Goal: Find specific page/section: Find specific page/section

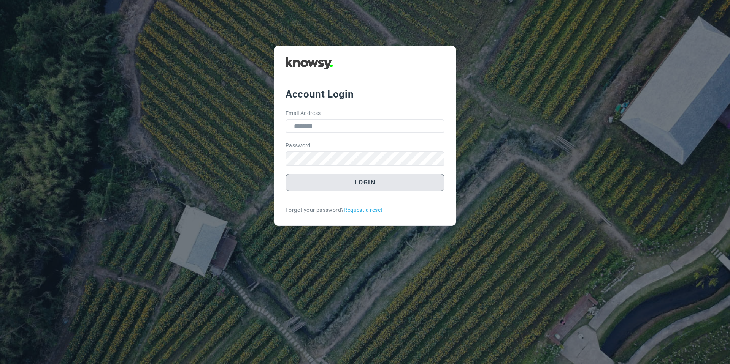
type input "**********"
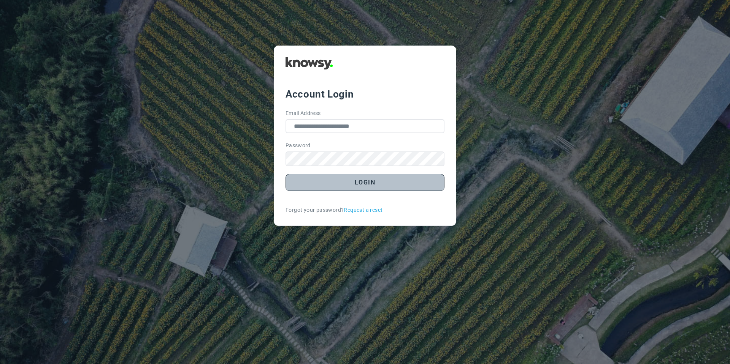
click at [345, 184] on button "Login" at bounding box center [364, 182] width 159 height 17
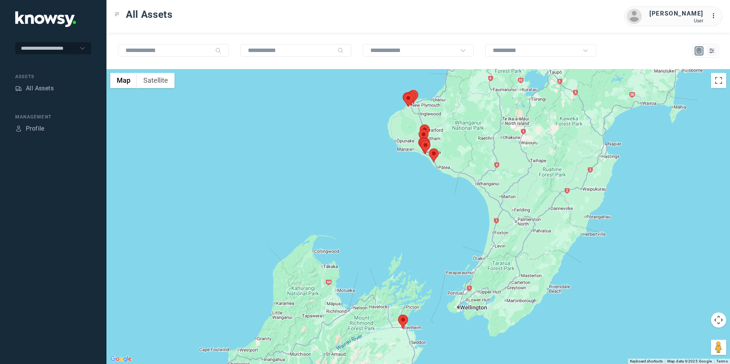
click at [398, 315] on area at bounding box center [398, 315] width 0 height 0
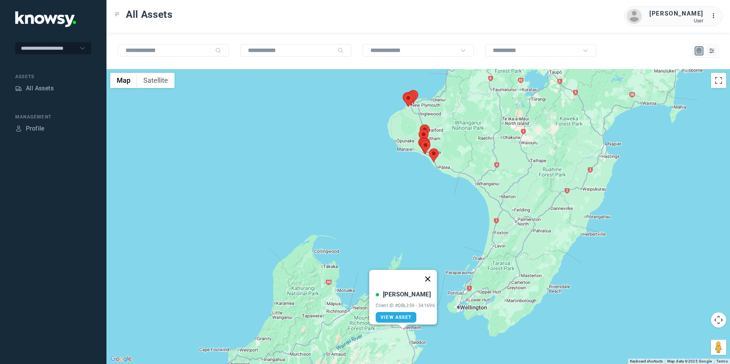
click at [431, 272] on button "Close" at bounding box center [427, 279] width 18 height 18
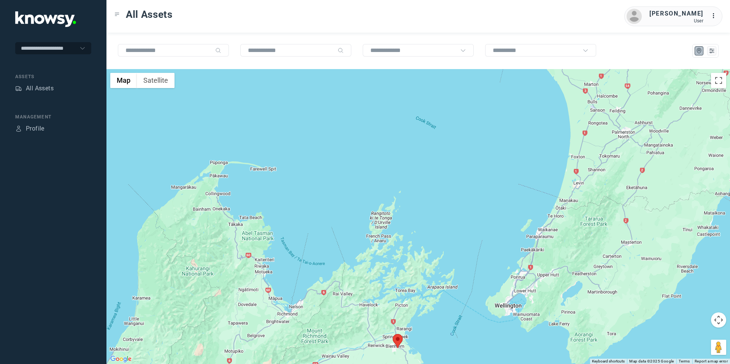
drag, startPoint x: 724, startPoint y: 319, endPoint x: 690, endPoint y: 324, distance: 34.6
click at [722, 319] on button "Map camera controls" at bounding box center [718, 320] width 15 height 15
click at [681, 341] on button "Move down" at bounding box center [680, 339] width 15 height 15
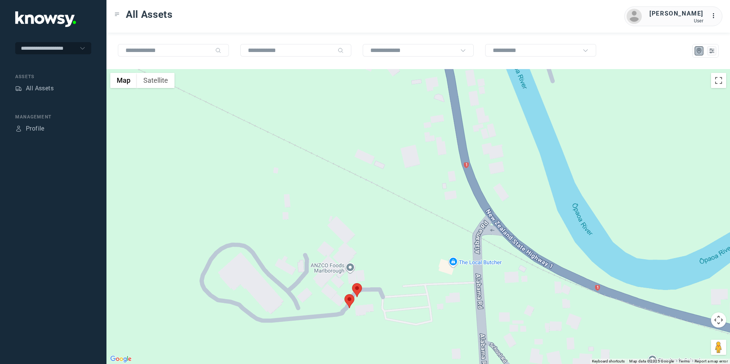
click at [352, 284] on area at bounding box center [352, 284] width 0 height 0
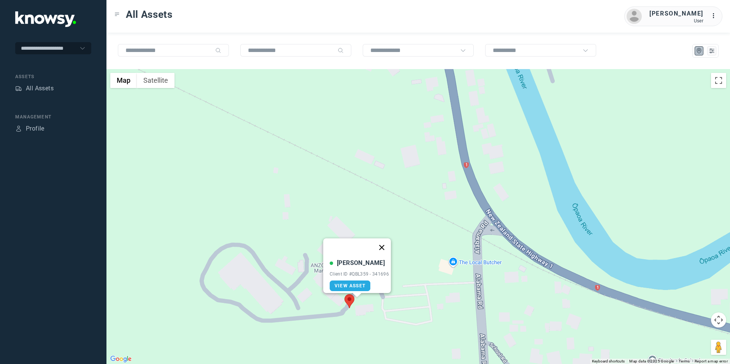
click at [381, 245] on button "Close" at bounding box center [381, 248] width 18 height 18
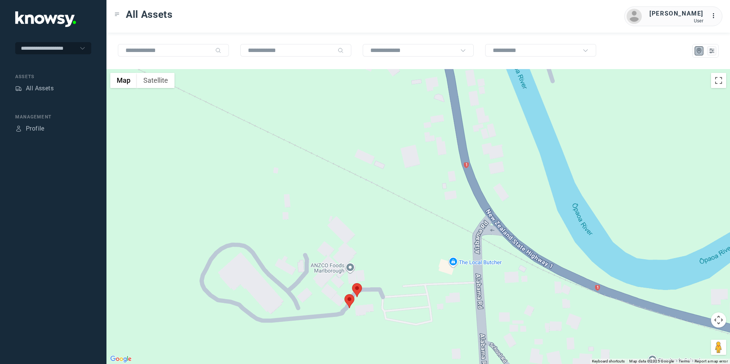
click at [344, 295] on area at bounding box center [344, 295] width 0 height 0
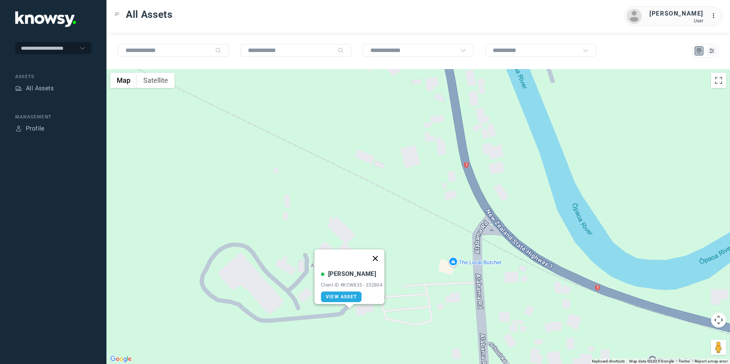
click at [376, 252] on button "Close" at bounding box center [375, 259] width 18 height 18
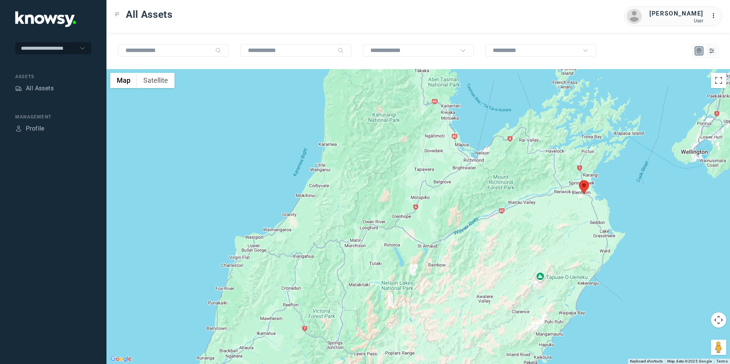
click at [719, 324] on button "Map camera controls" at bounding box center [718, 320] width 15 height 15
click at [678, 302] on button "Move up" at bounding box center [680, 301] width 15 height 15
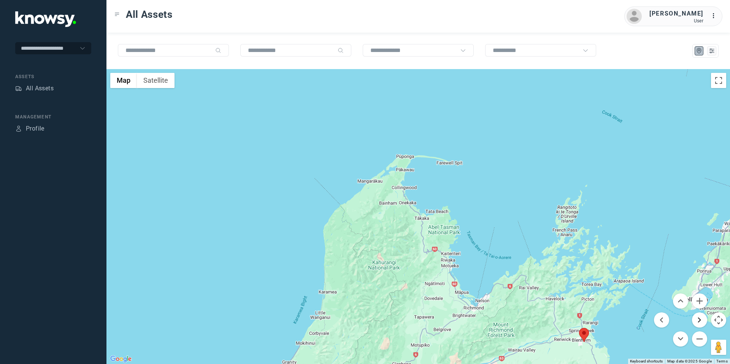
click at [694, 322] on button "Move right" at bounding box center [699, 320] width 15 height 15
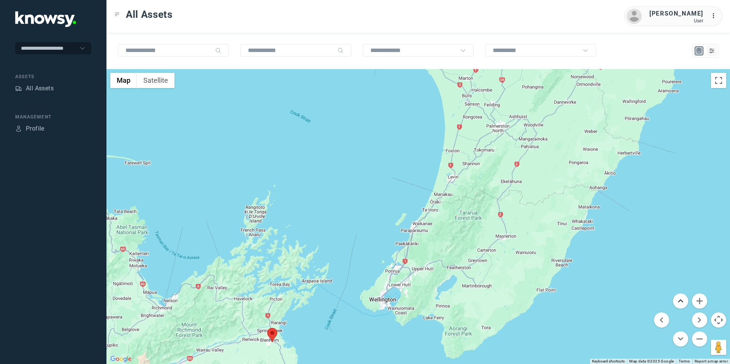
click at [684, 298] on button "Move up" at bounding box center [680, 301] width 15 height 15
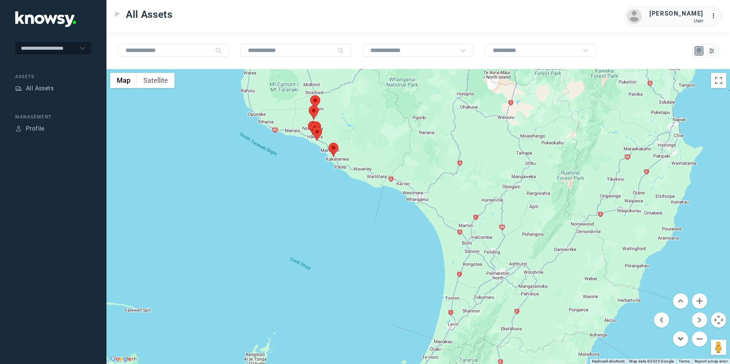
click at [681, 338] on button "Move down" at bounding box center [680, 339] width 15 height 15
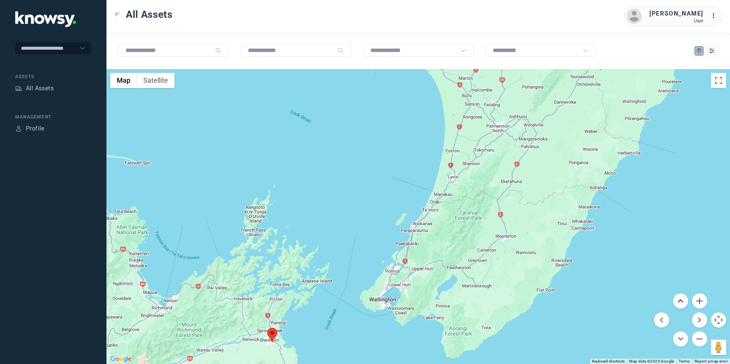
click at [682, 298] on button "Move up" at bounding box center [680, 301] width 15 height 15
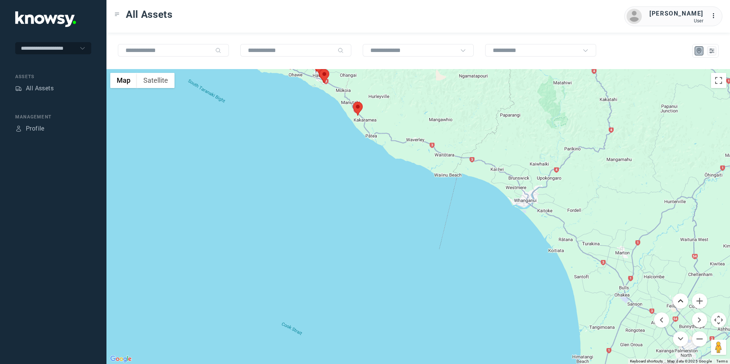
click at [681, 302] on button "Move up" at bounding box center [680, 301] width 15 height 15
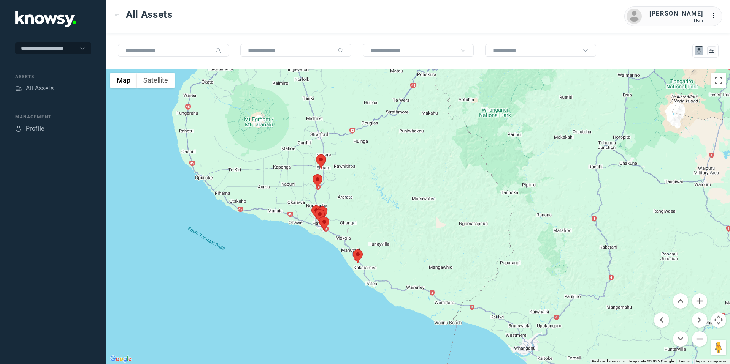
click at [353, 250] on area at bounding box center [353, 250] width 0 height 0
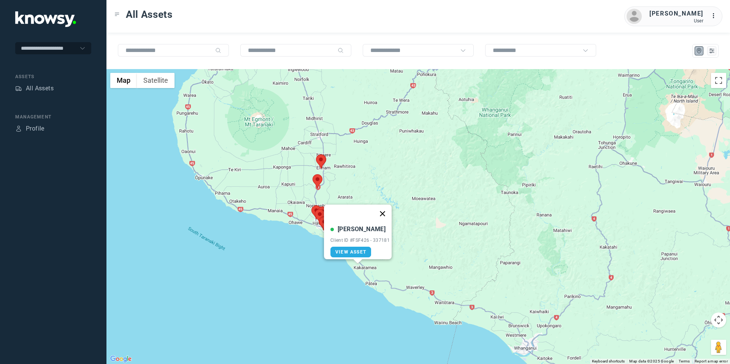
click at [386, 207] on button "Close" at bounding box center [382, 214] width 18 height 18
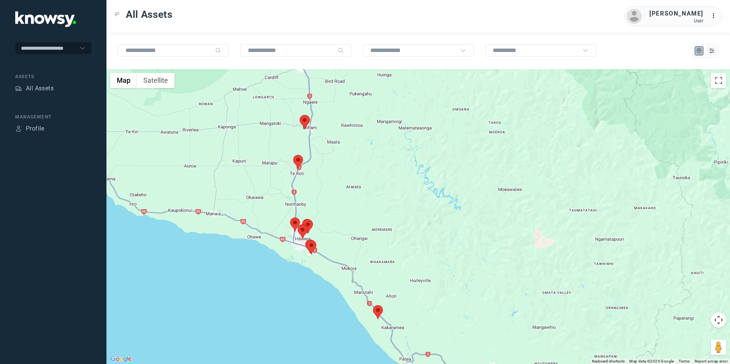
click at [299, 115] on area at bounding box center [299, 115] width 0 height 0
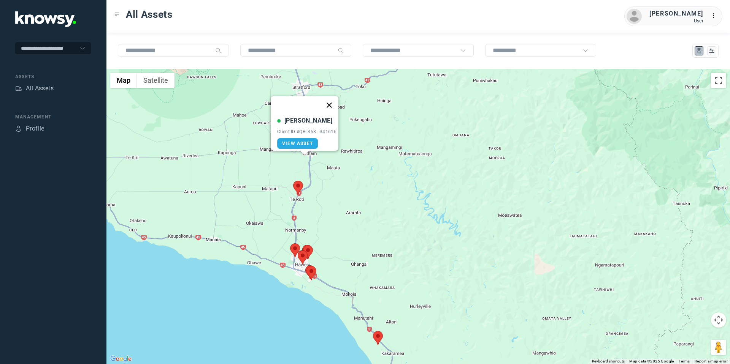
click at [333, 99] on button "Close" at bounding box center [329, 105] width 18 height 18
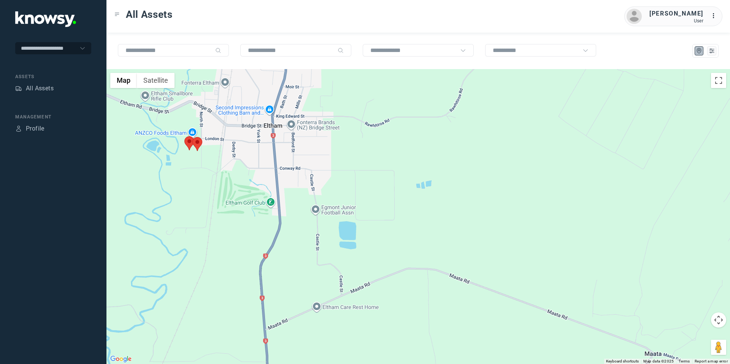
click at [184, 136] on area at bounding box center [184, 136] width 0 height 0
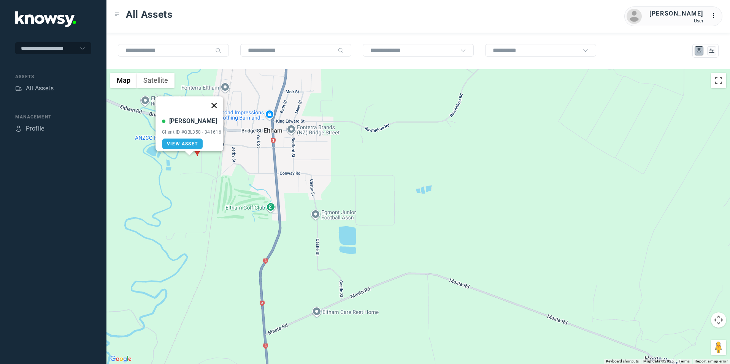
click at [219, 101] on button "Close" at bounding box center [214, 106] width 18 height 18
click at [192, 142] on area at bounding box center [192, 142] width 0 height 0
click at [222, 100] on button "Close" at bounding box center [222, 106] width 18 height 18
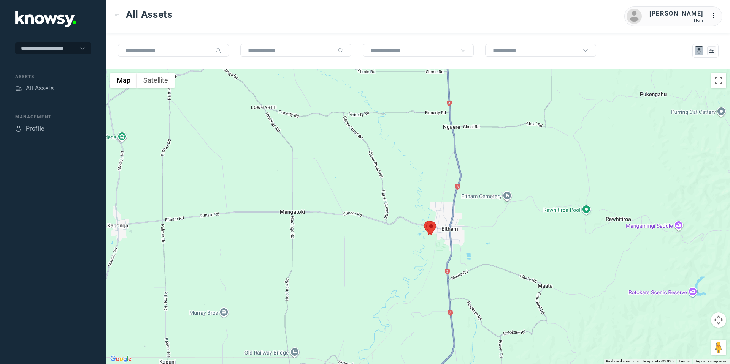
click at [714, 320] on button "Map camera controls" at bounding box center [718, 320] width 15 height 15
click at [680, 341] on button "Move down" at bounding box center [680, 339] width 15 height 15
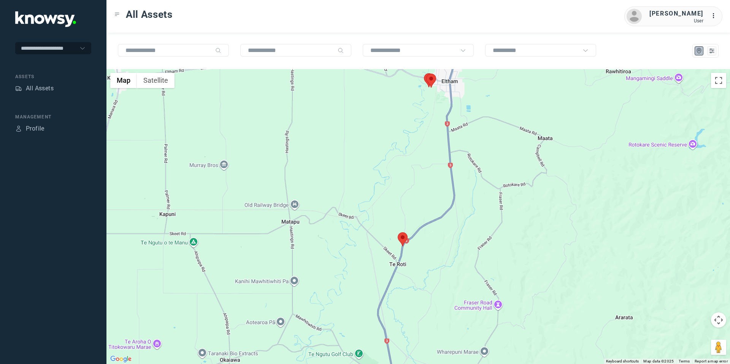
click at [398, 233] on area at bounding box center [398, 233] width 0 height 0
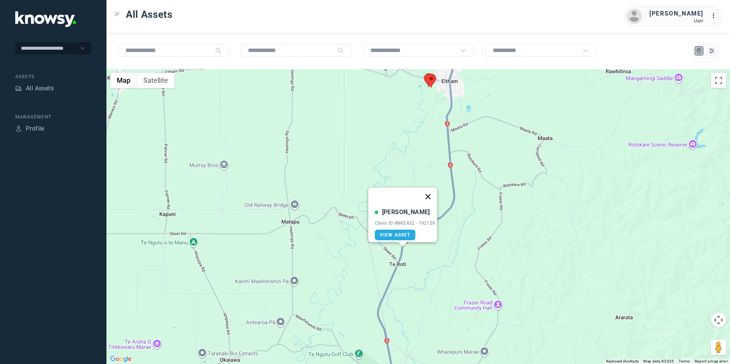
click at [433, 192] on button "Close" at bounding box center [427, 197] width 18 height 18
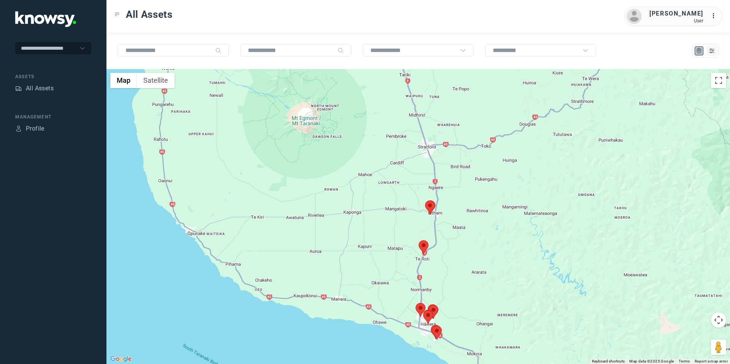
click at [719, 322] on button "Map camera controls" at bounding box center [718, 320] width 15 height 15
click at [676, 345] on button "Move down" at bounding box center [680, 339] width 15 height 15
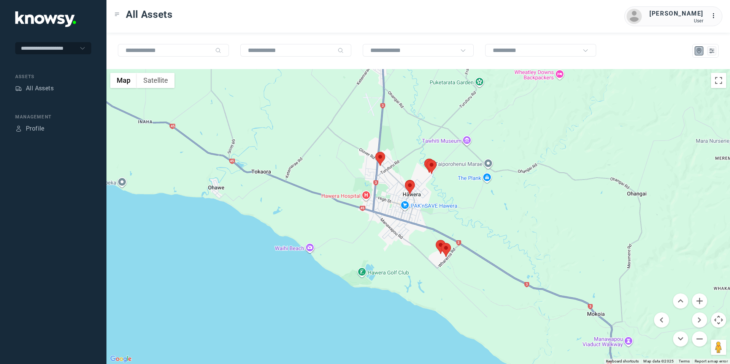
click at [375, 152] on area at bounding box center [375, 152] width 0 height 0
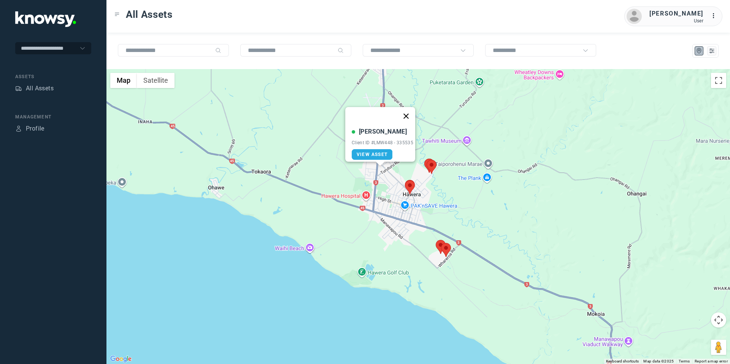
click at [406, 107] on button "Close" at bounding box center [406, 116] width 18 height 18
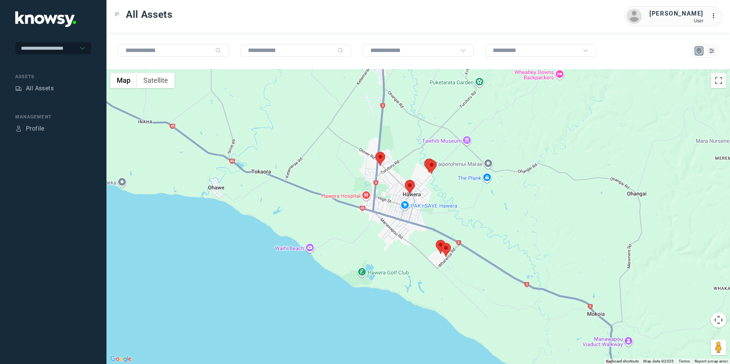
click at [405, 181] on area at bounding box center [405, 181] width 0 height 0
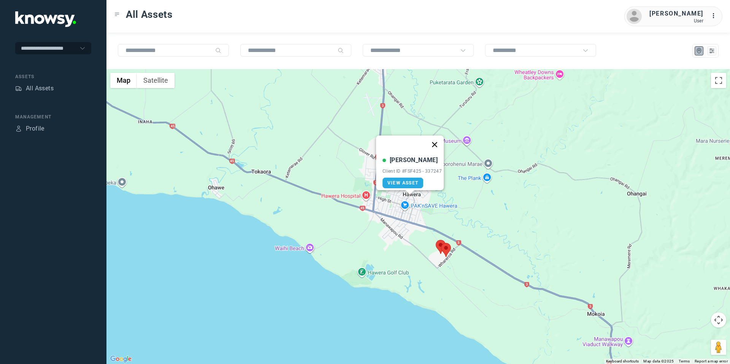
click at [433, 138] on button "Close" at bounding box center [434, 145] width 18 height 18
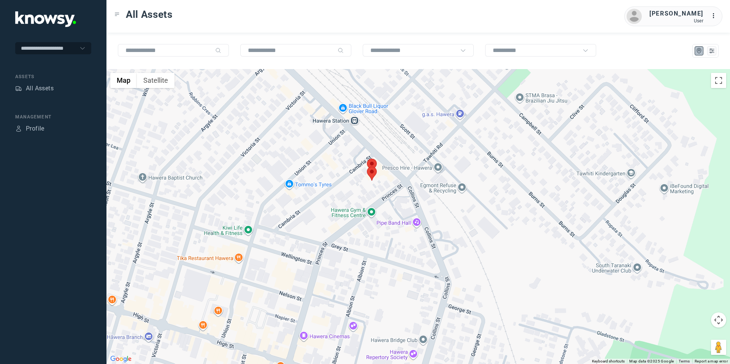
click at [367, 159] on area at bounding box center [367, 159] width 0 height 0
click at [399, 118] on button "Close" at bounding box center [397, 123] width 18 height 18
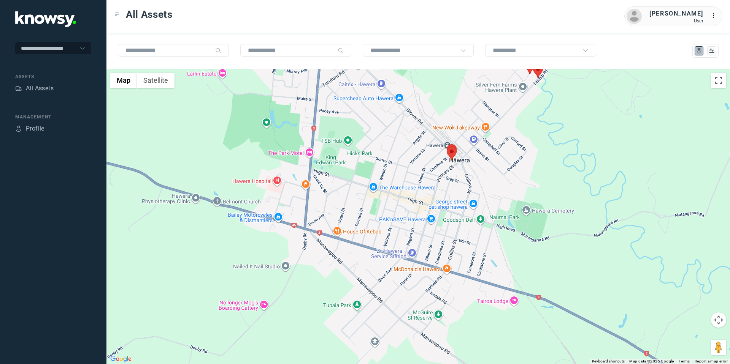
click at [716, 318] on button "Map camera controls" at bounding box center [718, 320] width 15 height 15
click at [683, 302] on button "Move up" at bounding box center [680, 301] width 15 height 15
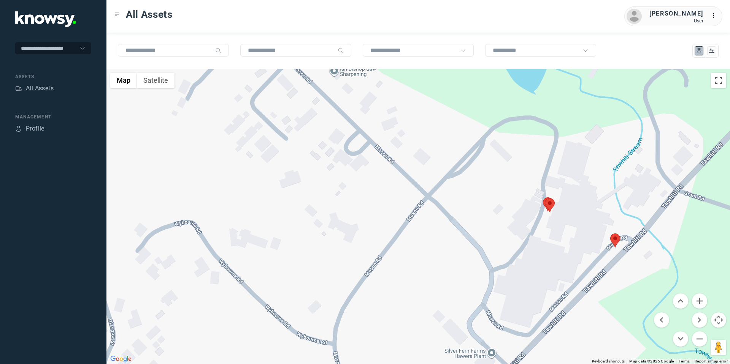
click at [610, 234] on area at bounding box center [610, 234] width 0 height 0
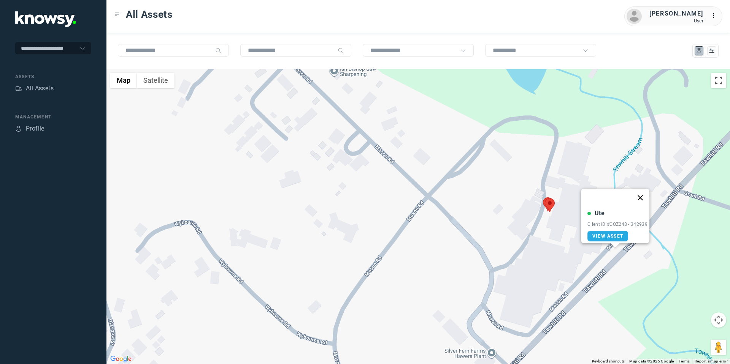
click at [642, 193] on button "Close" at bounding box center [640, 198] width 18 height 18
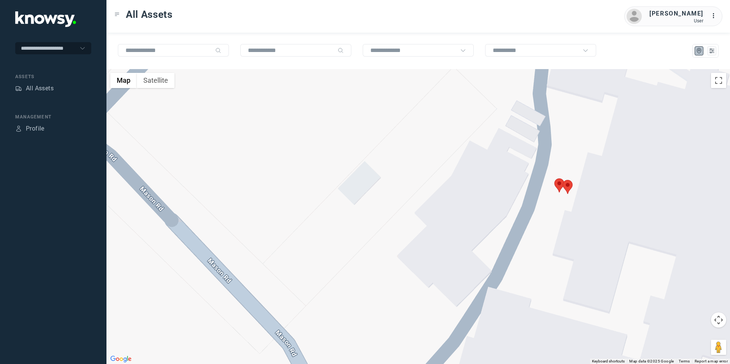
click at [562, 180] on area at bounding box center [562, 180] width 0 height 0
click at [595, 138] on button "Close" at bounding box center [592, 144] width 18 height 18
click at [554, 179] on area at bounding box center [554, 179] width 0 height 0
click at [585, 138] on button "Close" at bounding box center [583, 143] width 18 height 18
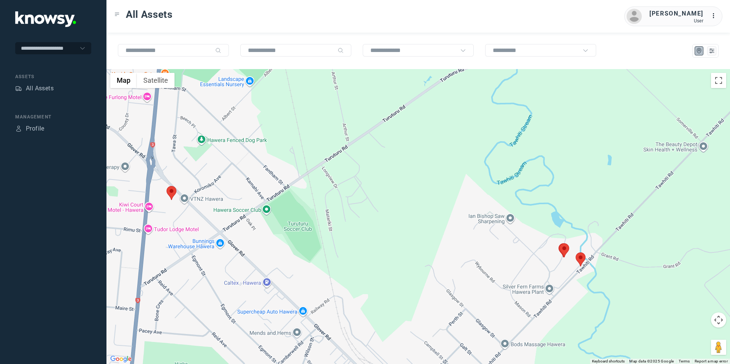
click at [719, 320] on button "Map camera controls" at bounding box center [718, 320] width 15 height 15
click at [683, 340] on button "Move down" at bounding box center [680, 339] width 15 height 15
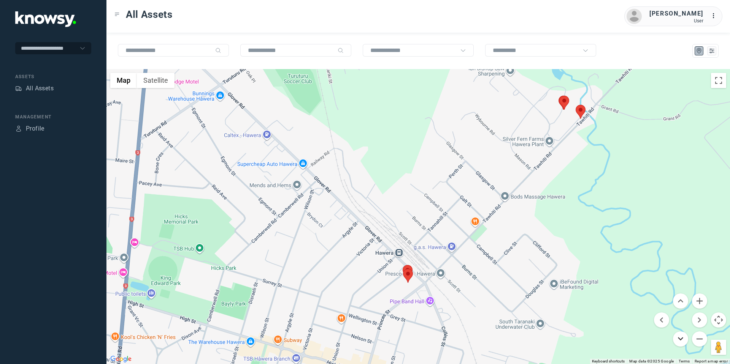
click at [681, 339] on button "Move down" at bounding box center [680, 339] width 15 height 15
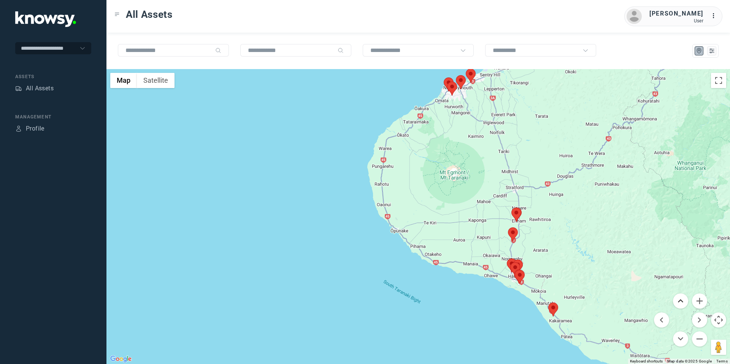
click at [680, 297] on button "Move up" at bounding box center [680, 301] width 15 height 15
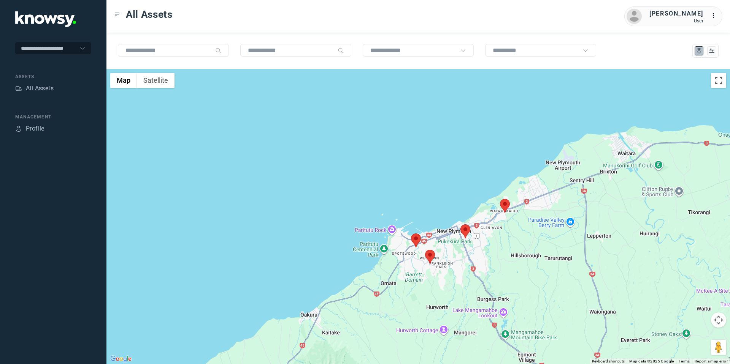
click at [500, 199] on area at bounding box center [500, 199] width 0 height 0
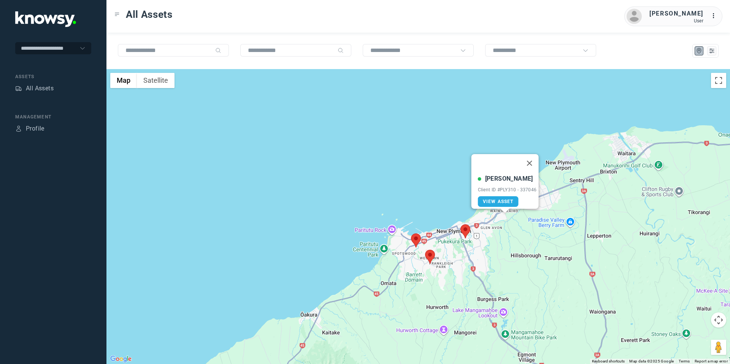
click at [460, 225] on area at bounding box center [460, 225] width 0 height 0
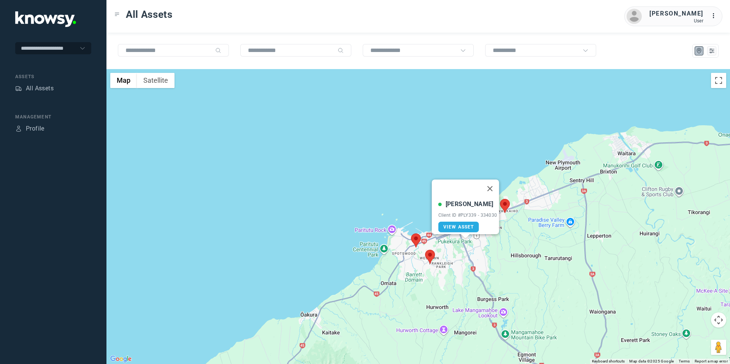
click at [425, 250] on area at bounding box center [425, 250] width 0 height 0
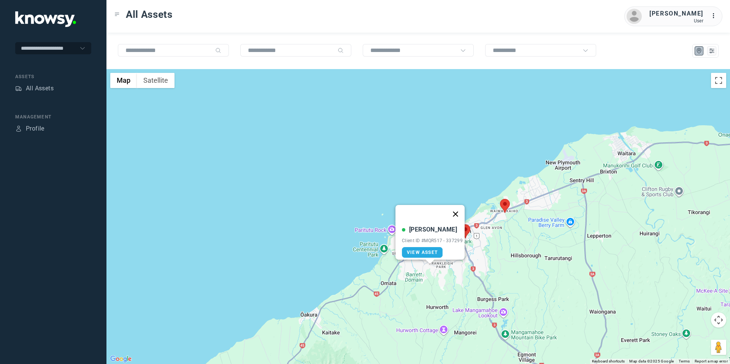
click at [461, 209] on button "Close" at bounding box center [455, 214] width 18 height 18
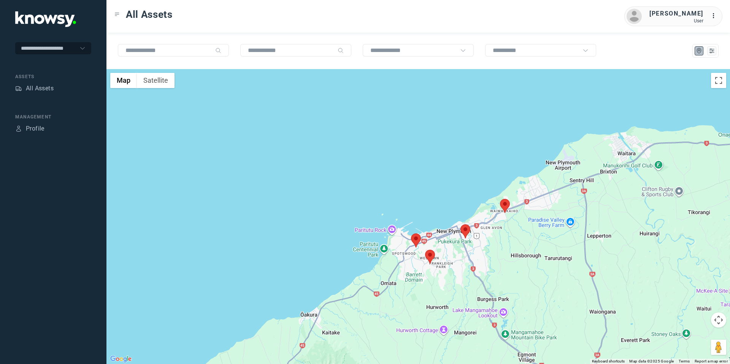
click at [411, 234] on area at bounding box center [411, 234] width 0 height 0
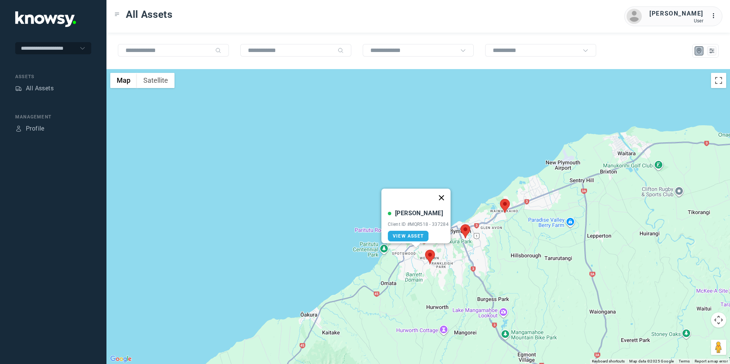
click at [439, 192] on button "Close" at bounding box center [441, 198] width 18 height 18
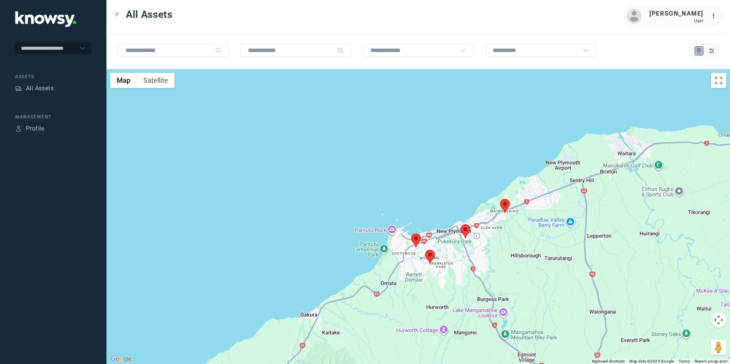
click at [425, 250] on area at bounding box center [425, 250] width 0 height 0
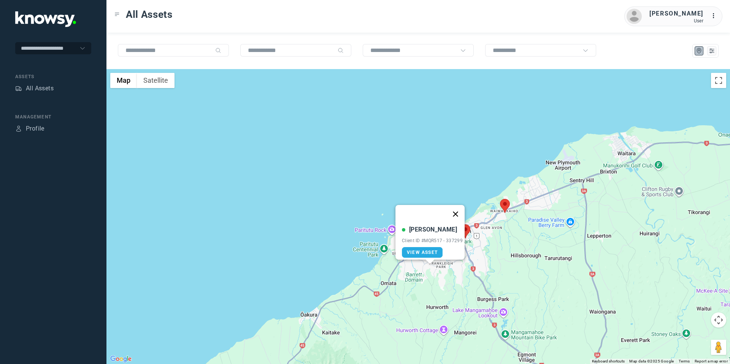
click at [456, 210] on button "Close" at bounding box center [455, 214] width 18 height 18
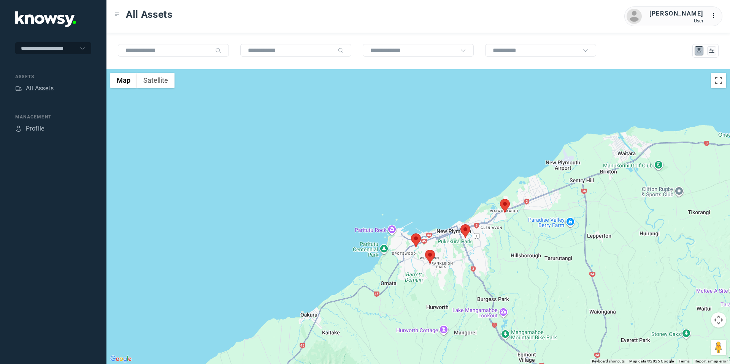
click at [411, 234] on area at bounding box center [411, 234] width 0 height 0
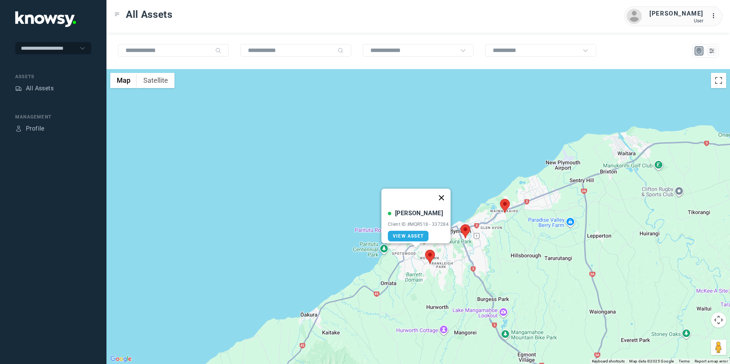
click at [446, 195] on button "Close" at bounding box center [441, 198] width 18 height 18
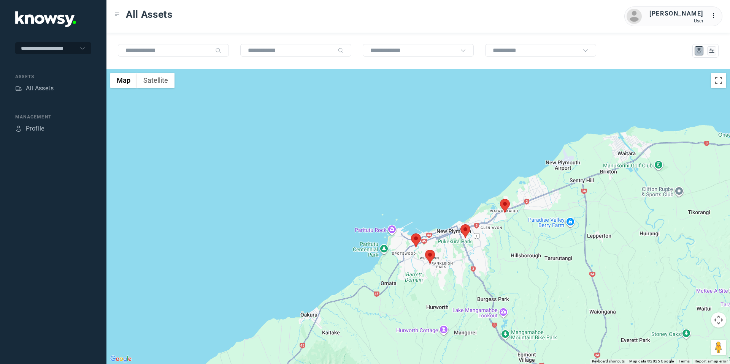
click at [460, 225] on area at bounding box center [460, 225] width 0 height 0
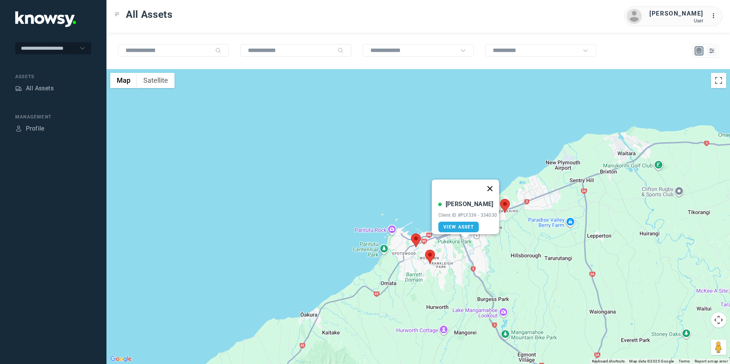
click at [489, 184] on button "Close" at bounding box center [489, 189] width 18 height 18
